Goal: Task Accomplishment & Management: Manage account settings

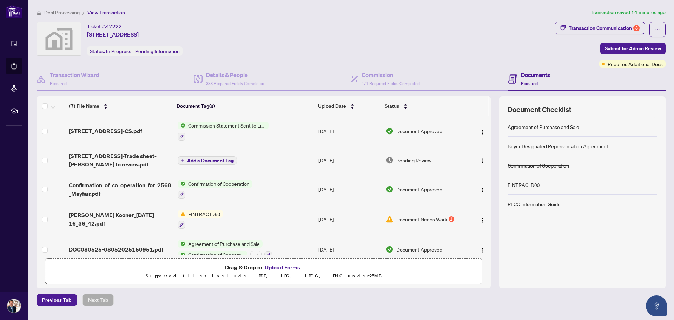
click at [235, 124] on span "Commission Statement Sent to Listing Brokerage" at bounding box center [226, 125] width 83 height 8
click at [183, 160] on span "Commission Statement Sent to Listing Brokerage" at bounding box center [226, 162] width 105 height 15
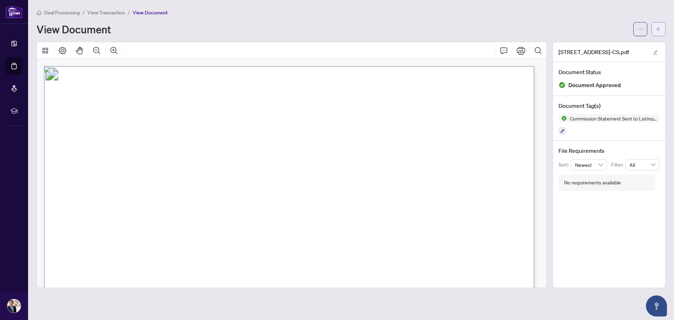
click at [654, 30] on button "button" at bounding box center [658, 29] width 14 height 14
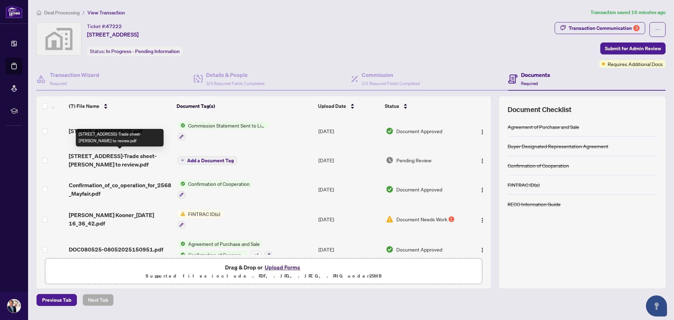
click at [122, 152] on span "[STREET_ADDRESS]-Trade sheet-[PERSON_NAME] to review.pdf" at bounding box center [120, 160] width 103 height 17
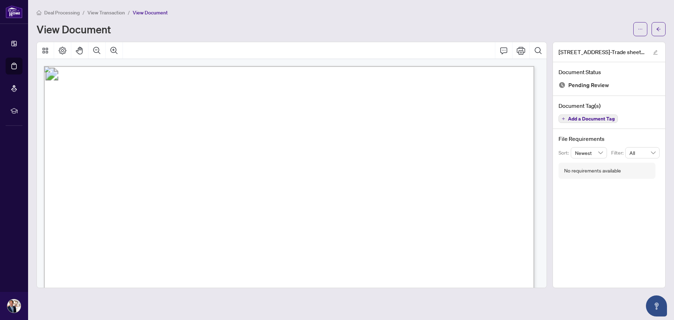
click at [104, 13] on span "View Transaction" at bounding box center [106, 12] width 38 height 6
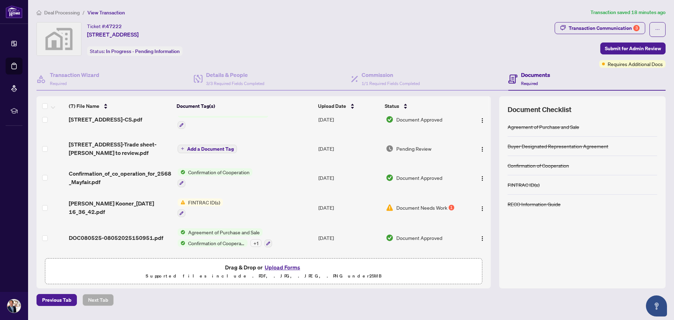
scroll to position [11, 0]
click at [161, 210] on span "[PERSON_NAME] Kooner_[DATE] 16_36_42.pdf" at bounding box center [120, 208] width 103 height 17
